Goal: Information Seeking & Learning: Learn about a topic

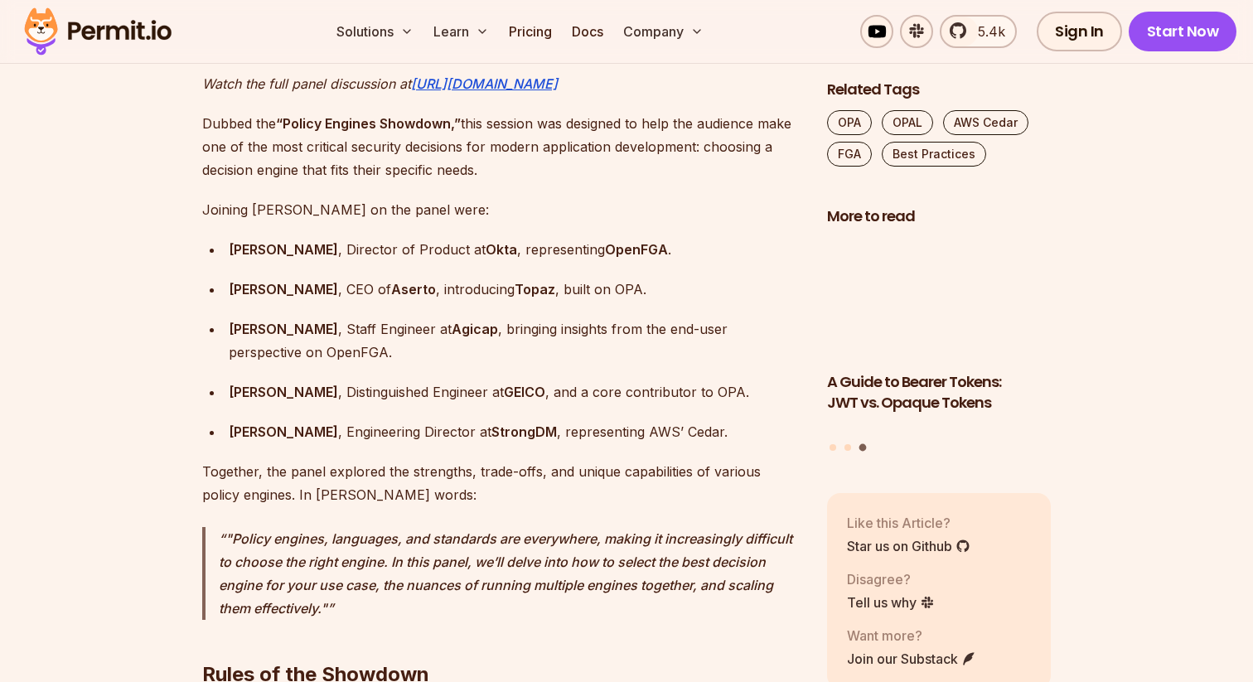
scroll to position [1506, 0]
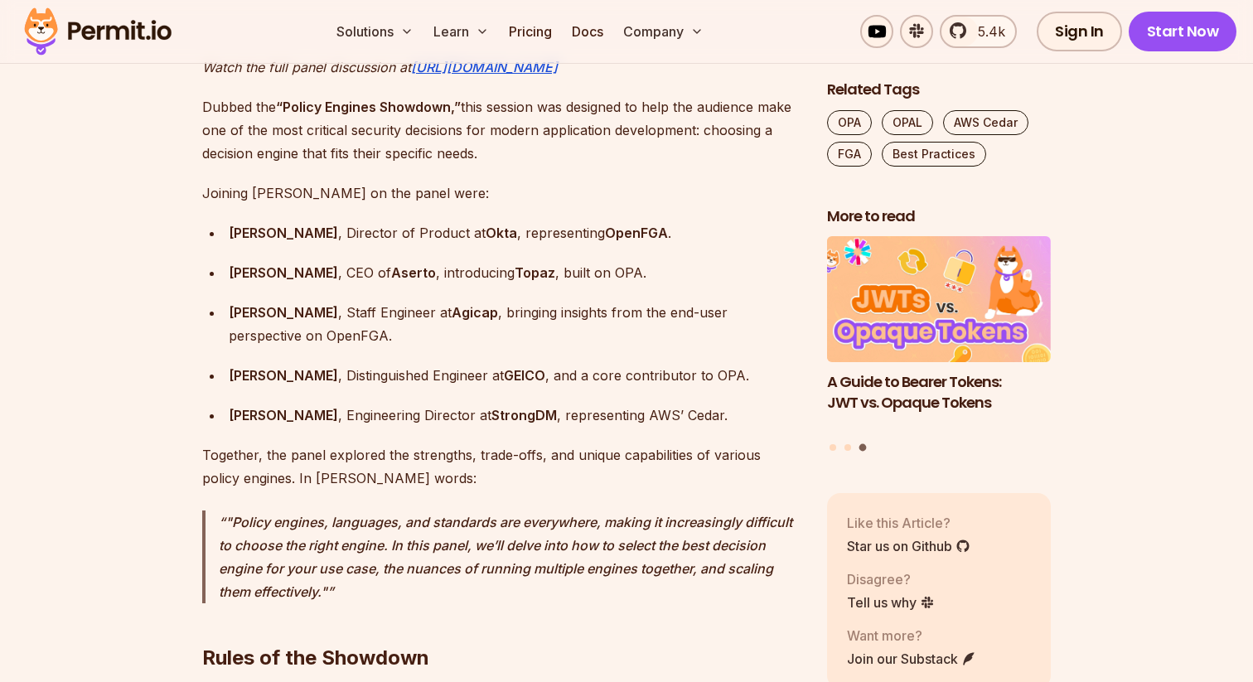
click at [515, 264] on strong "Topaz" at bounding box center [535, 272] width 41 height 17
copy strong "Topaz"
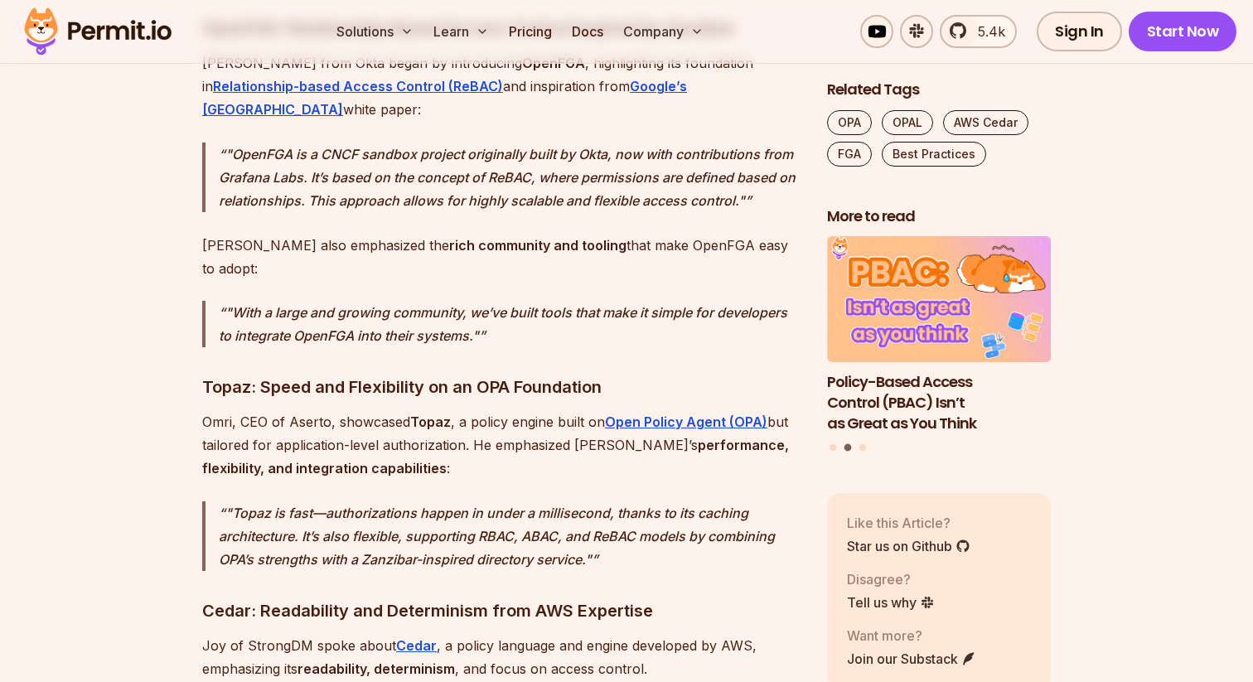
scroll to position [2749, 0]
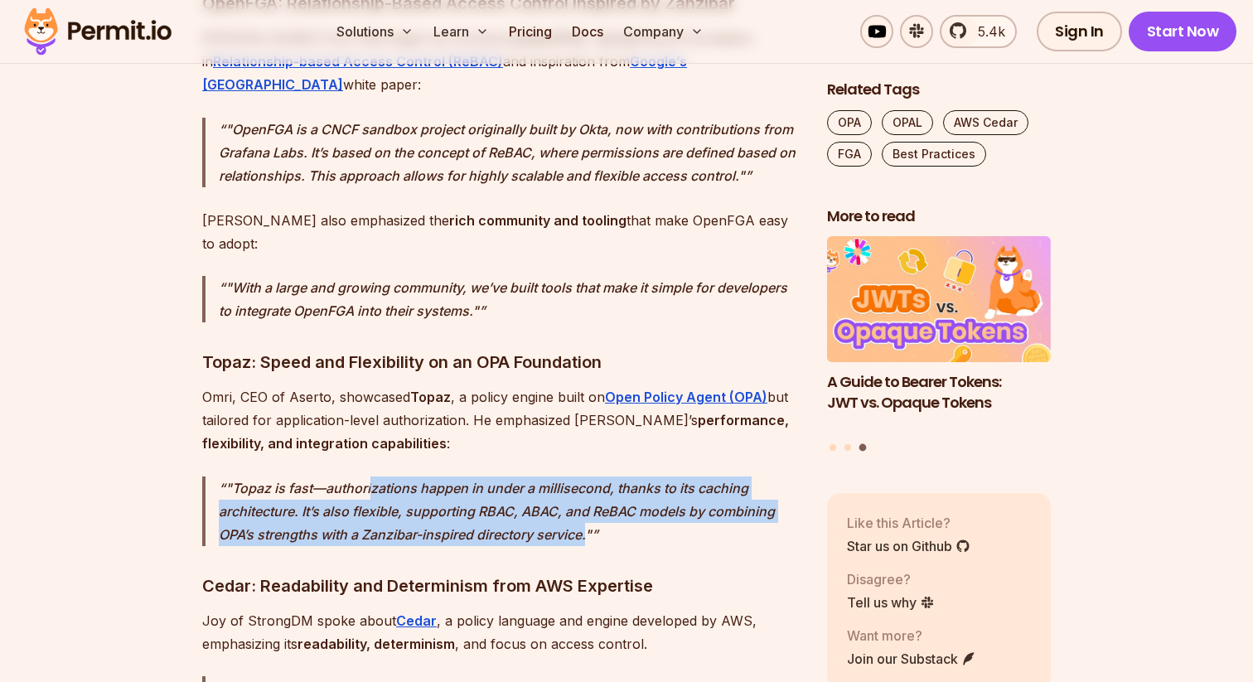
drag, startPoint x: 373, startPoint y: 413, endPoint x: 588, endPoint y: 464, distance: 221.5
click at [588, 476] on p ""Topaz is fast—authorizations happen in under a millisecond, thanks to its cach…" at bounding box center [510, 511] width 582 height 70
drag, startPoint x: 590, startPoint y: 464, endPoint x: 240, endPoint y: 423, distance: 352.1
click at [239, 476] on p ""Topaz is fast—authorizations happen in under a millisecond, thanks to its cach…" at bounding box center [510, 511] width 582 height 70
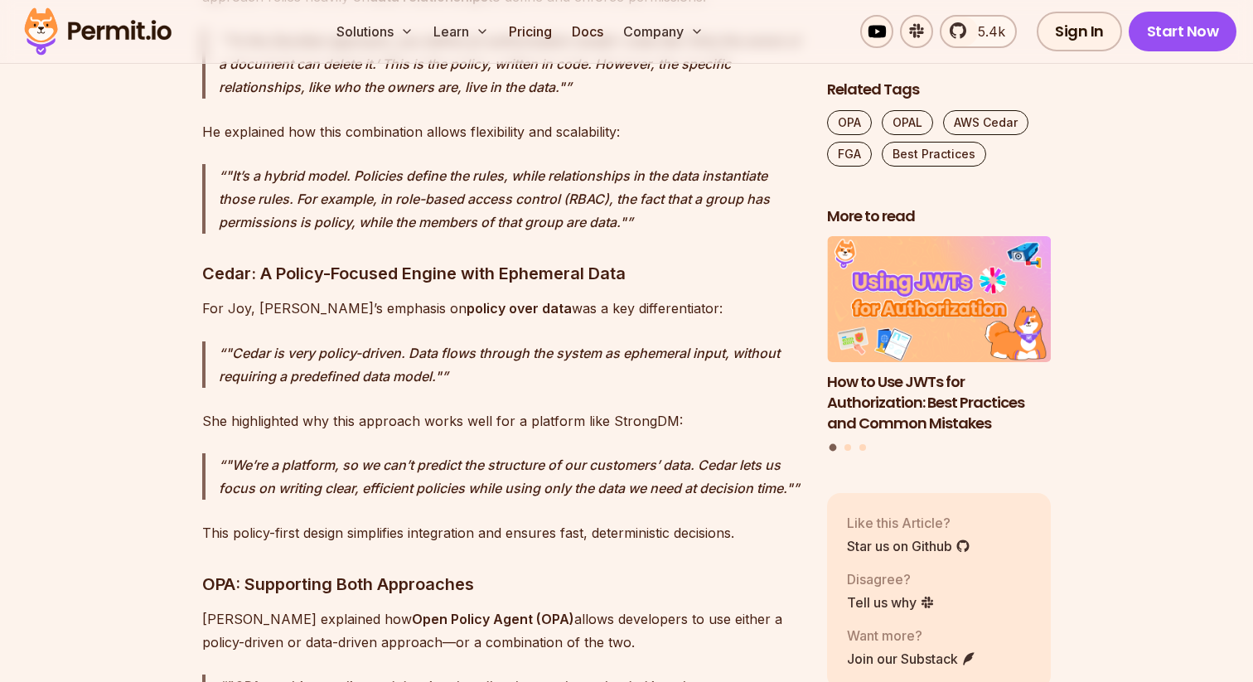
scroll to position [4746, 0]
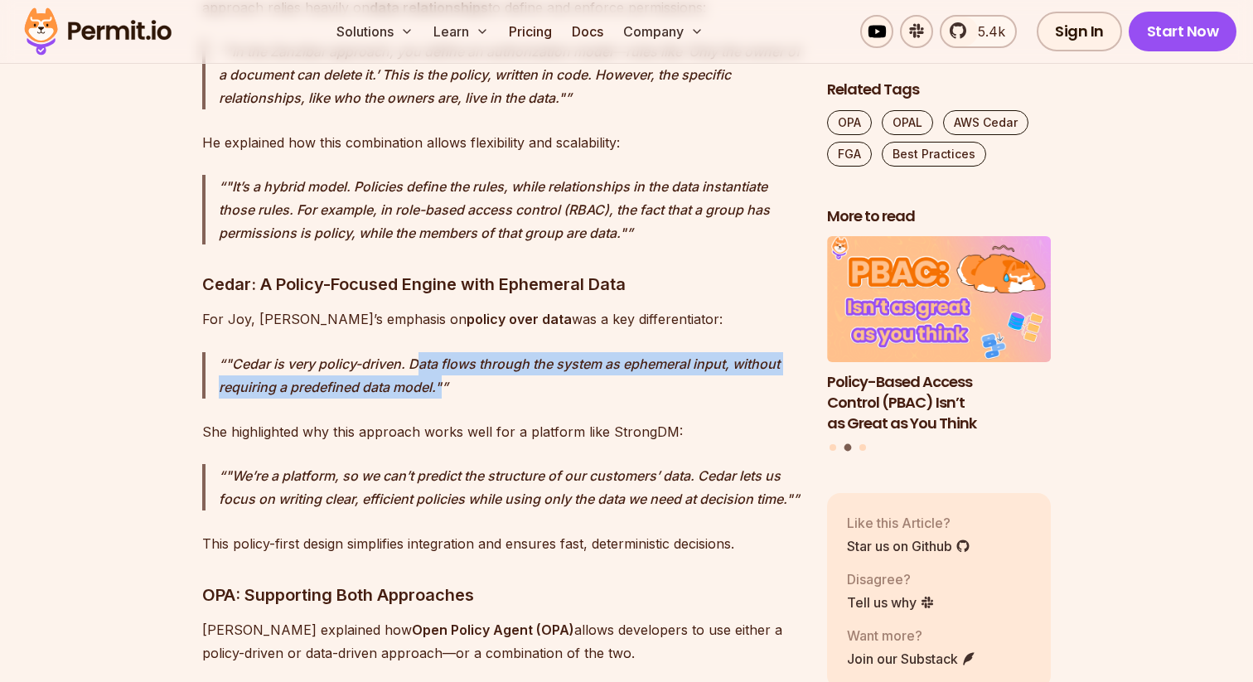
drag, startPoint x: 418, startPoint y: 179, endPoint x: 588, endPoint y: 199, distance: 171.9
click at [588, 352] on p ""Cedar is very policy-driven. Data flows through the system as ephemeral input,…" at bounding box center [510, 375] width 582 height 46
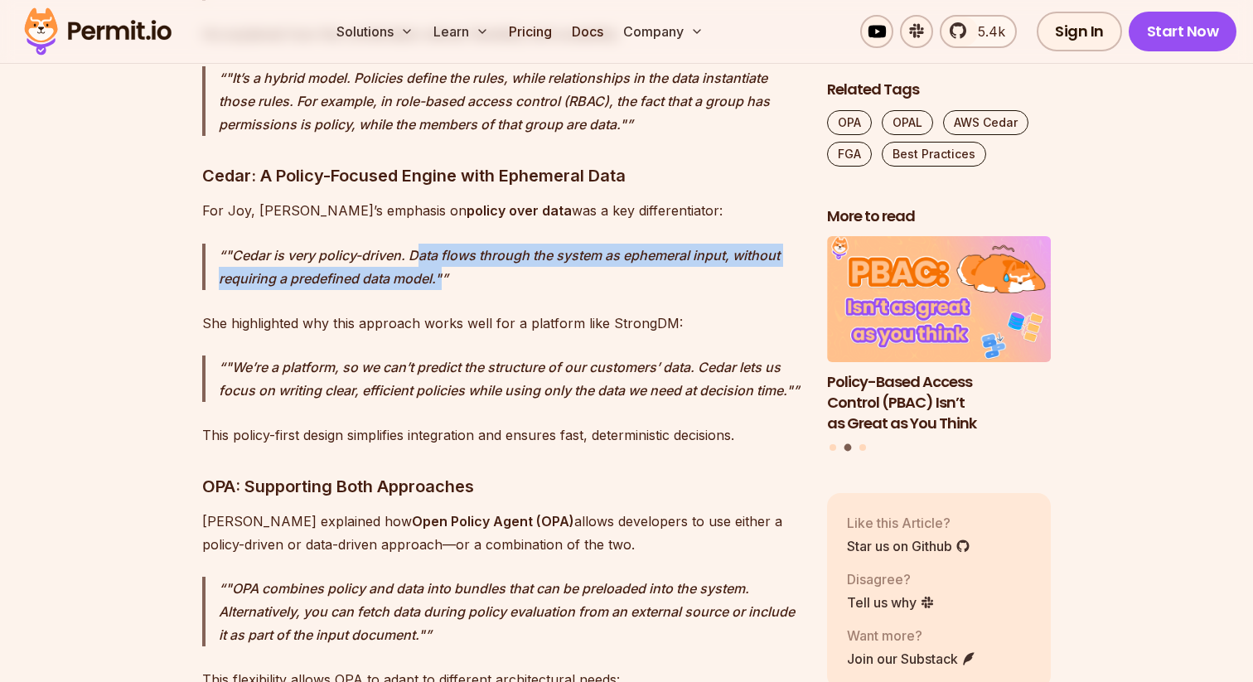
scroll to position [4896, 0]
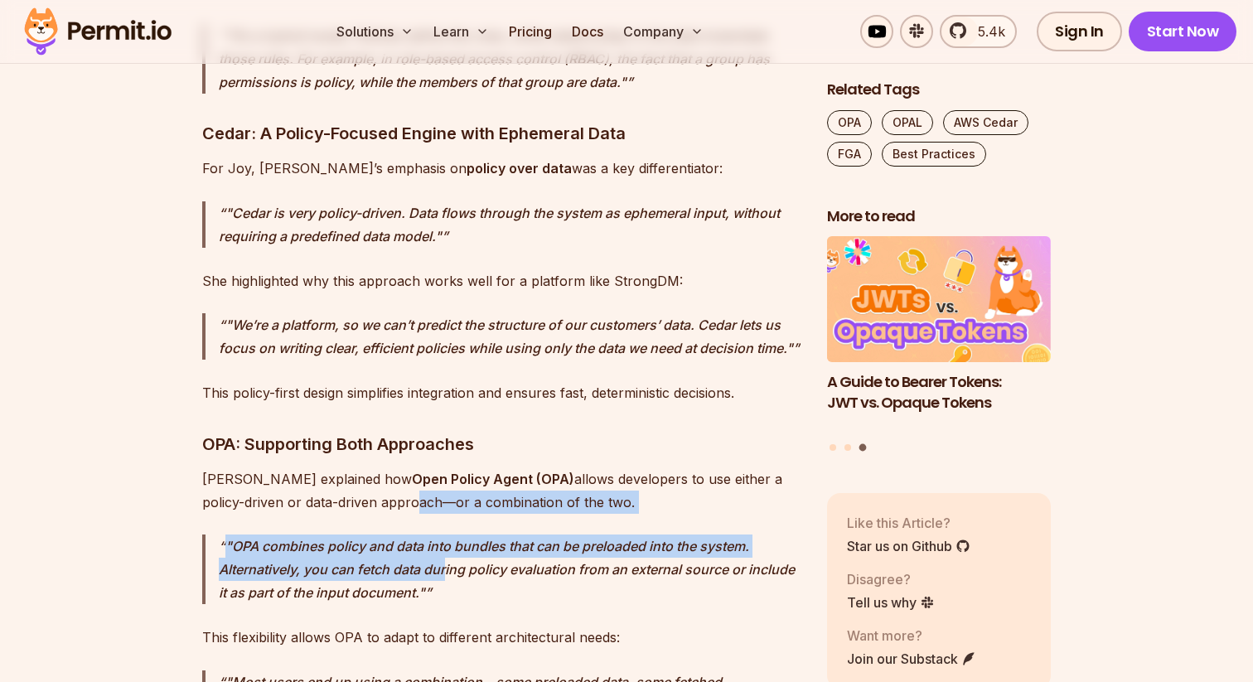
drag, startPoint x: 326, startPoint y: 338, endPoint x: 446, endPoint y: 391, distance: 130.6
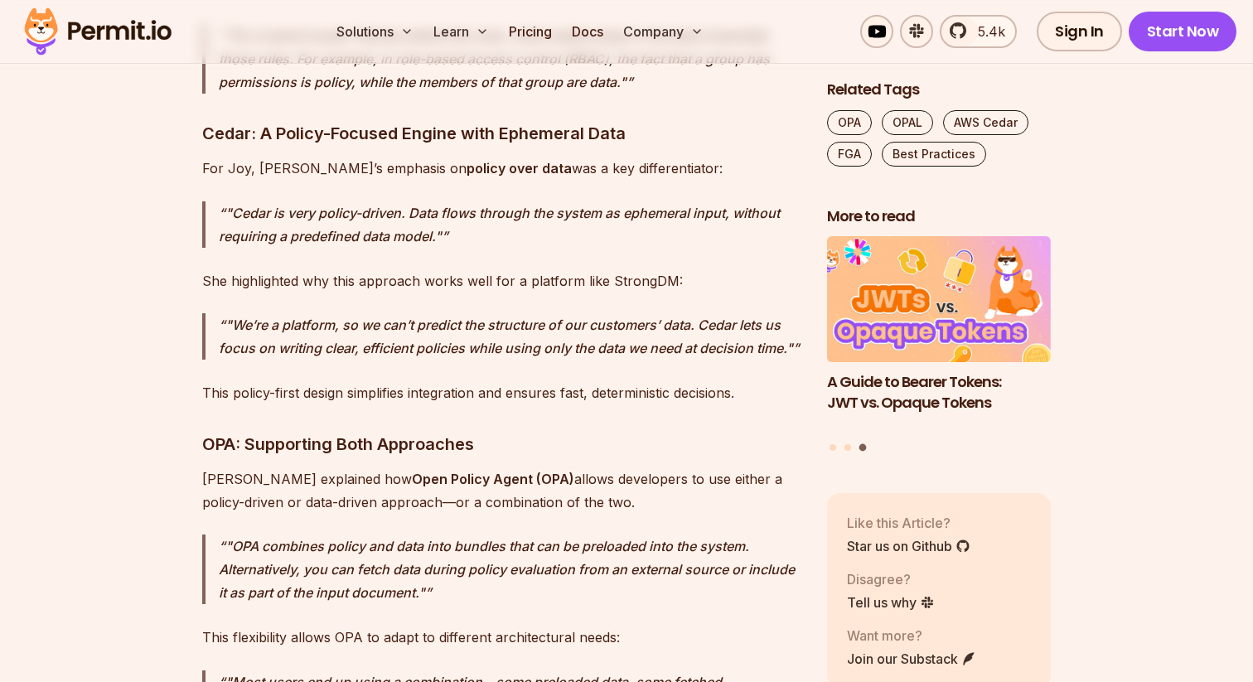
click at [431, 534] on p ""OPA combines policy and data into bundles that can be preloaded into the syste…" at bounding box center [510, 569] width 582 height 70
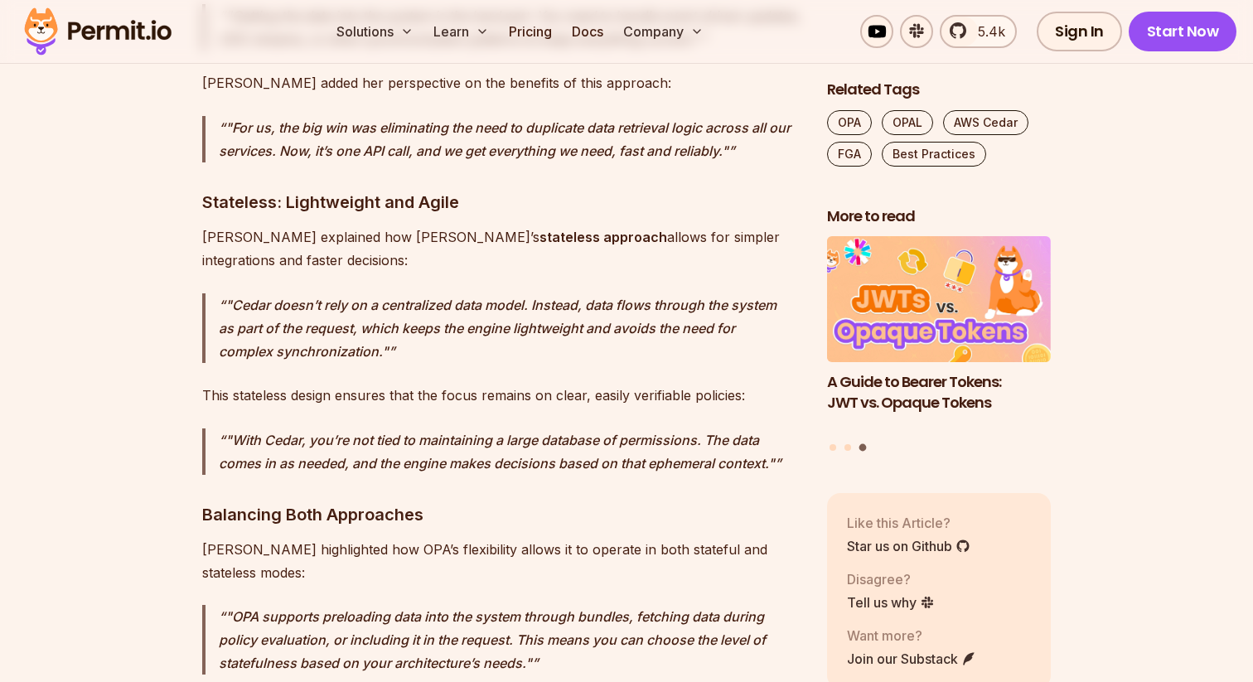
scroll to position [7988, 0]
